Goal: Transaction & Acquisition: Purchase product/service

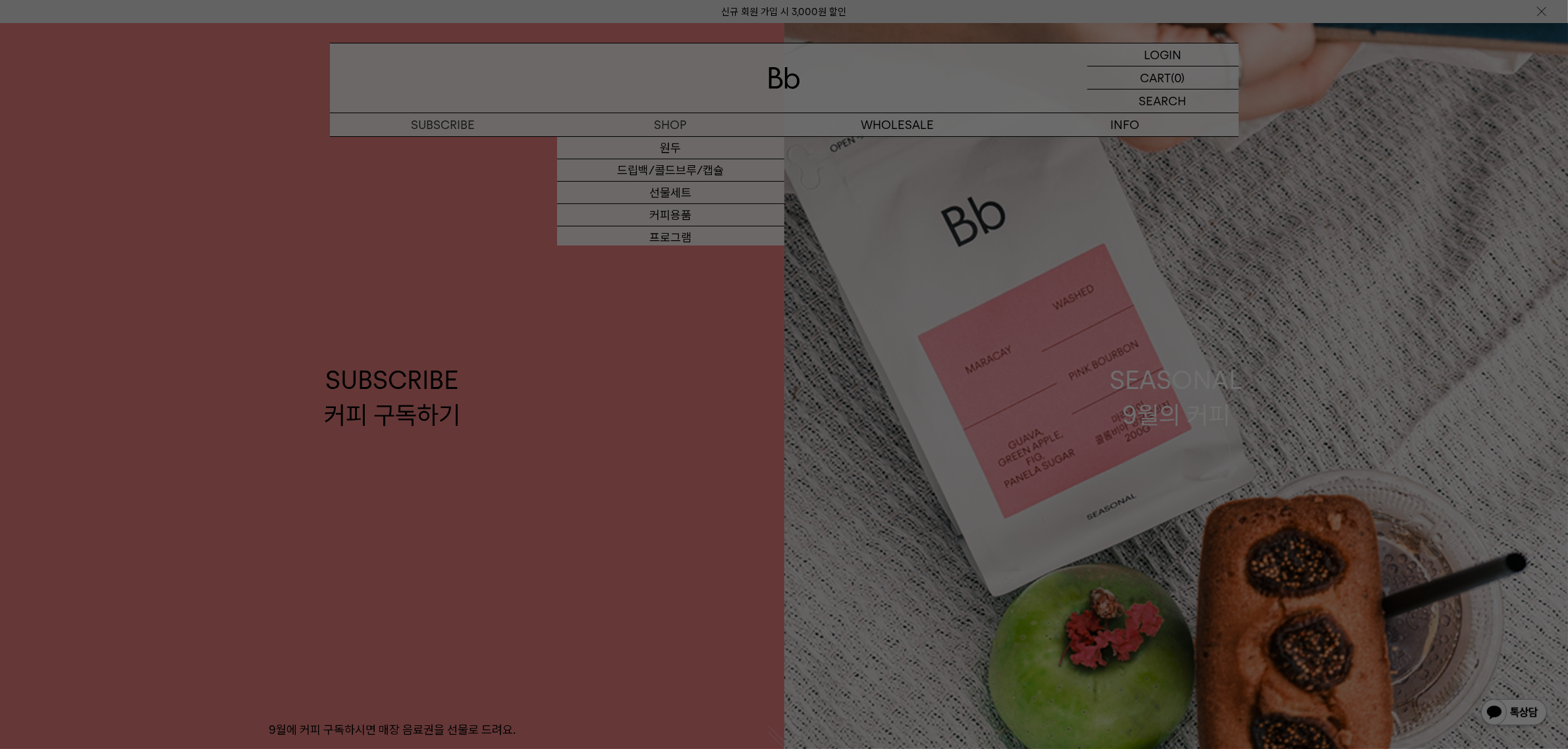
click at [663, 222] on div at bounding box center [784, 374] width 1568 height 749
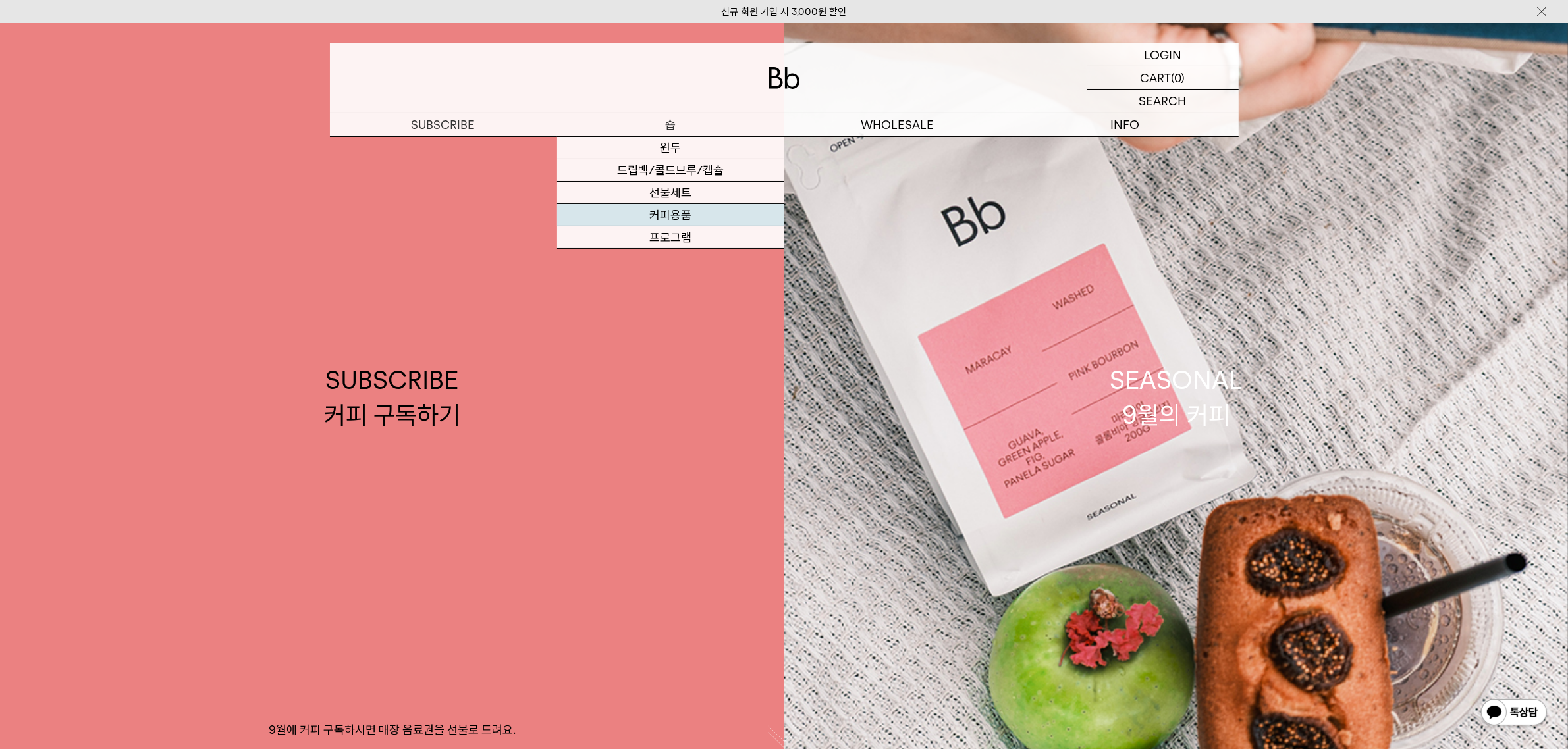
click at [663, 213] on link "커피용품" at bounding box center [670, 214] width 227 height 22
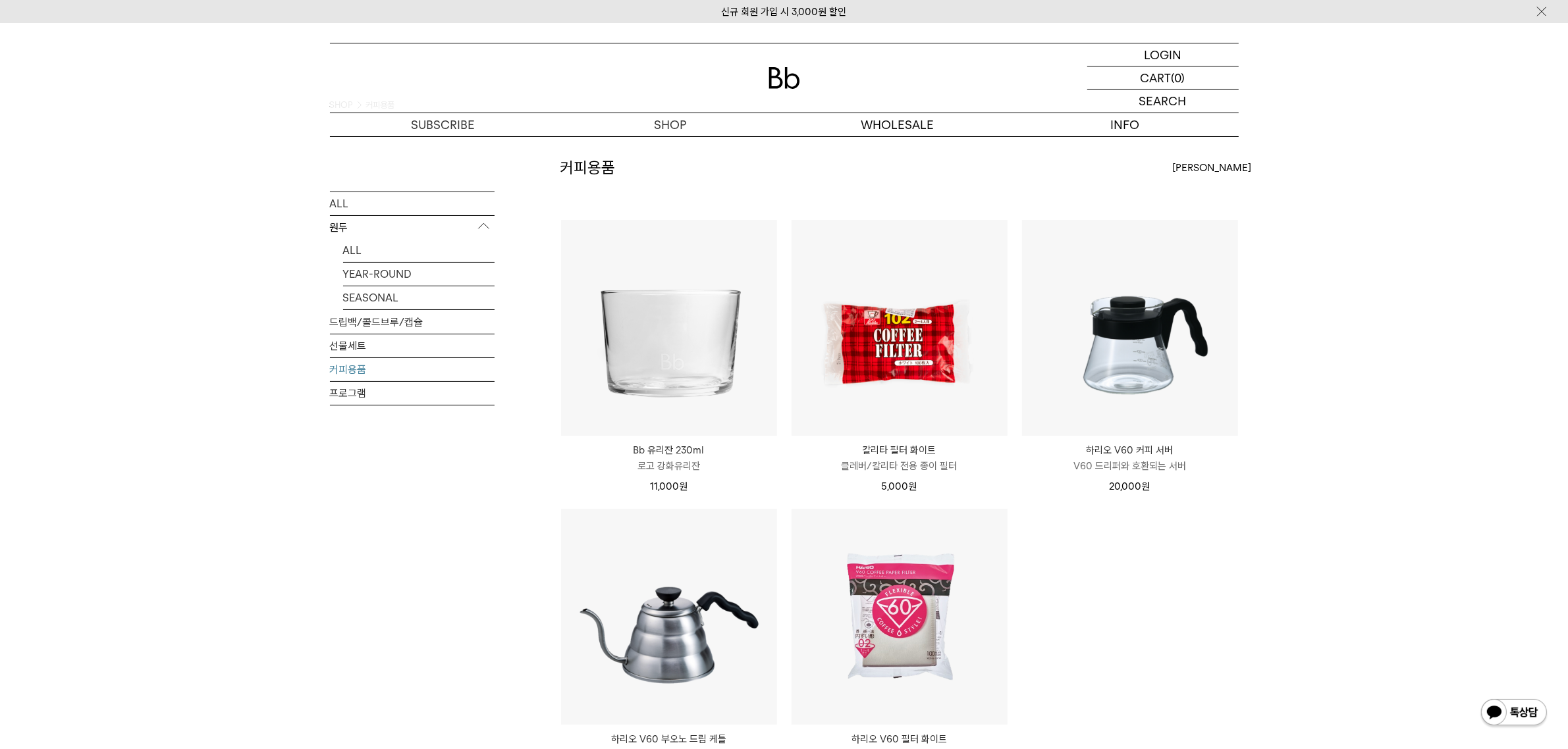
scroll to position [82, 0]
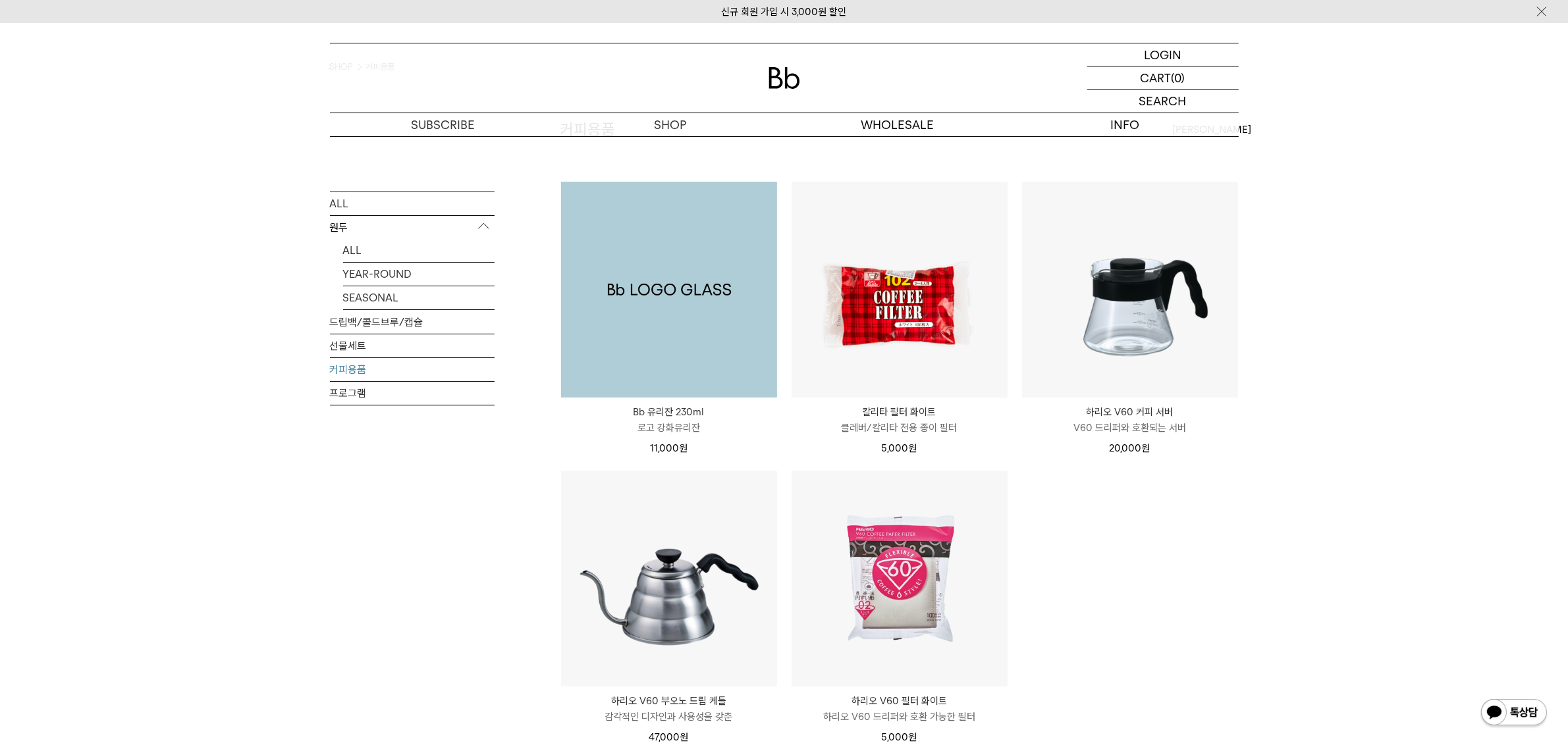
click at [741, 327] on img at bounding box center [669, 290] width 216 height 216
